Goal: Obtain resource: Obtain resource

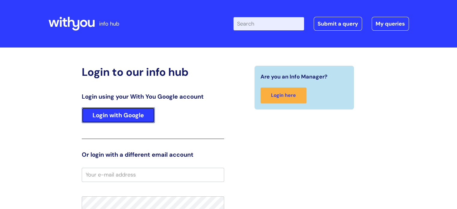
click at [135, 117] on link "Login with Google" at bounding box center [118, 115] width 73 height 16
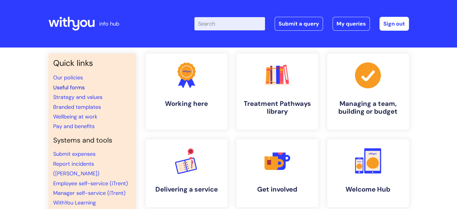
click at [76, 91] on link "Useful forms" at bounding box center [69, 87] width 32 height 7
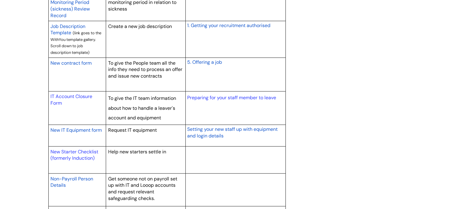
scroll to position [571, 0]
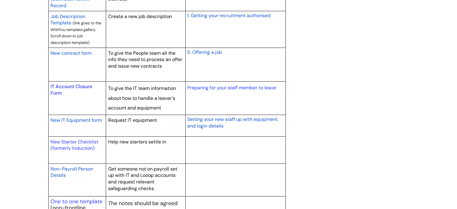
click at [69, 88] on link "IT Account Closure Form" at bounding box center [72, 89] width 42 height 13
